Goal: Information Seeking & Learning: Learn about a topic

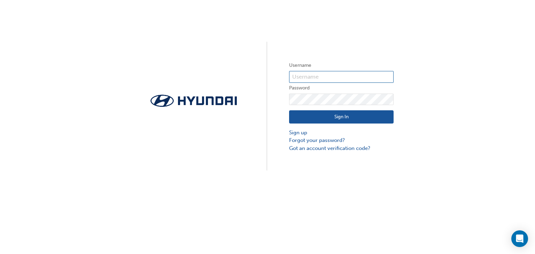
click at [305, 74] on input "text" at bounding box center [341, 77] width 104 height 12
type input "34908"
click at [307, 118] on button "Sign In" at bounding box center [341, 116] width 104 height 13
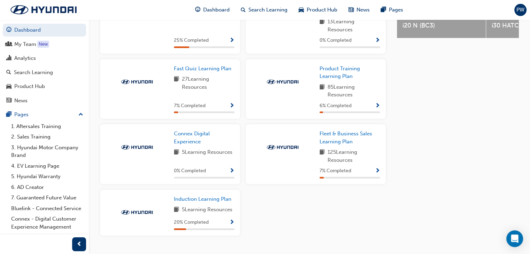
scroll to position [348, 0]
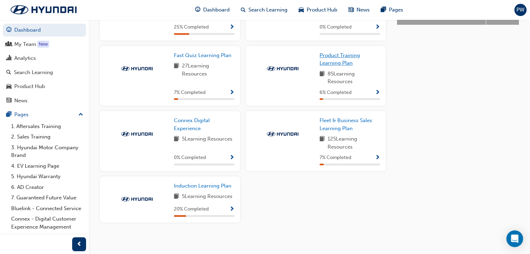
click at [338, 63] on span "Product Training Learning Plan" at bounding box center [339, 59] width 40 height 14
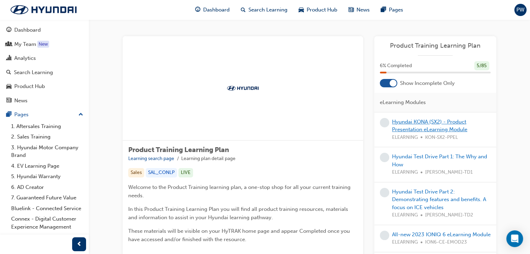
click at [433, 123] on link "Hyundai KONA (SX2) - Product Presentation eLearning Module" at bounding box center [429, 126] width 75 height 14
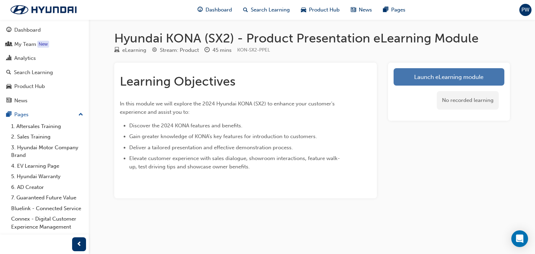
click at [417, 76] on link "Launch eLearning module" at bounding box center [448, 76] width 111 height 17
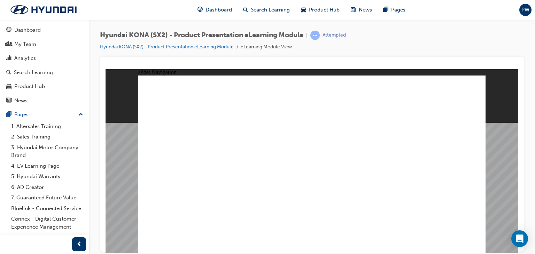
click at [105, 69] on image at bounding box center [105, 69] width 0 height 0
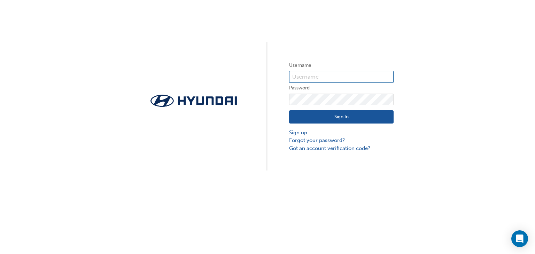
click at [320, 76] on input "text" at bounding box center [341, 77] width 104 height 12
type input "34908"
click at [321, 115] on button "Sign In" at bounding box center [341, 116] width 104 height 13
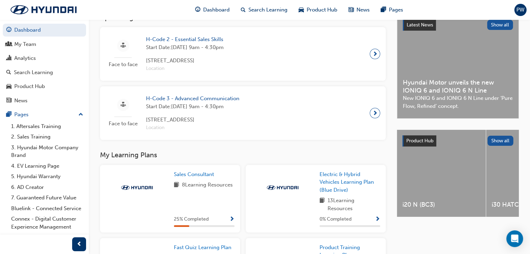
scroll to position [139, 0]
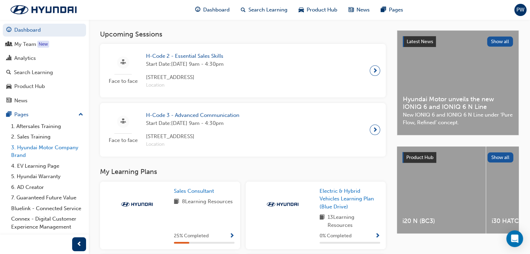
click at [55, 147] on link "3. Hyundai Motor Company Brand" at bounding box center [47, 151] width 78 height 18
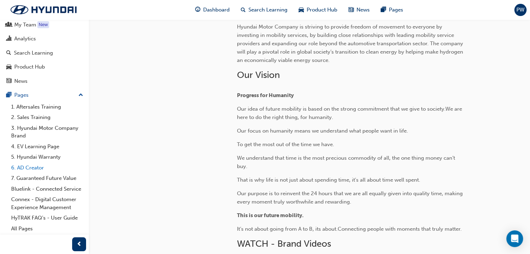
scroll to position [196, 0]
click at [47, 152] on link "5. Hyundai Warranty" at bounding box center [47, 157] width 78 height 11
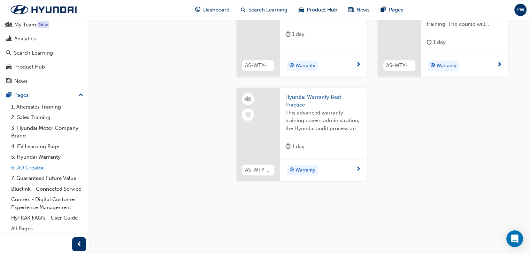
scroll to position [431, 0]
click at [57, 173] on link "7. Guaranteed Future Value" at bounding box center [47, 178] width 78 height 11
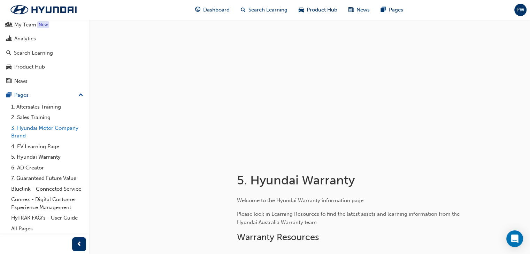
click at [38, 123] on link "3. Hyundai Motor Company Brand" at bounding box center [47, 132] width 78 height 18
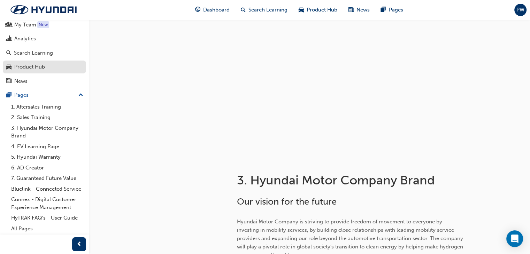
click at [37, 63] on div "Product Hub" at bounding box center [29, 67] width 31 height 8
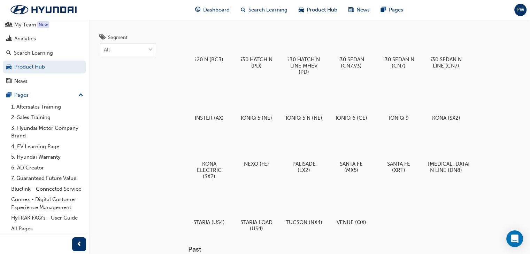
scroll to position [35, 0]
